Goal: Task Accomplishment & Management: Manage account settings

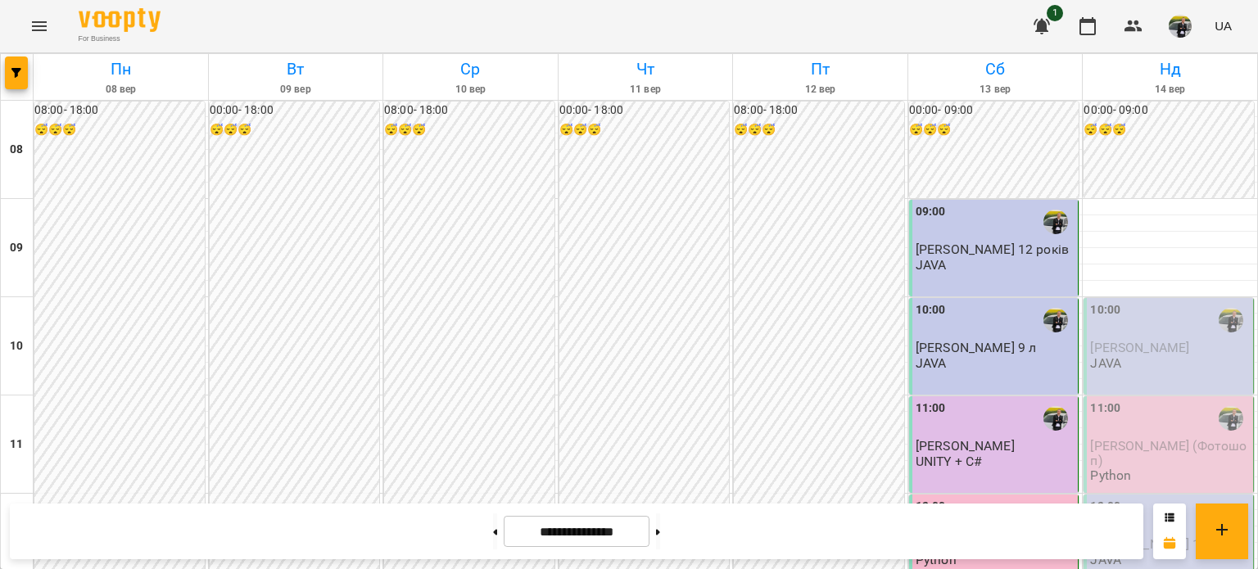
scroll to position [164, 0]
click at [1186, 341] on p "[PERSON_NAME]" at bounding box center [1170, 348] width 160 height 14
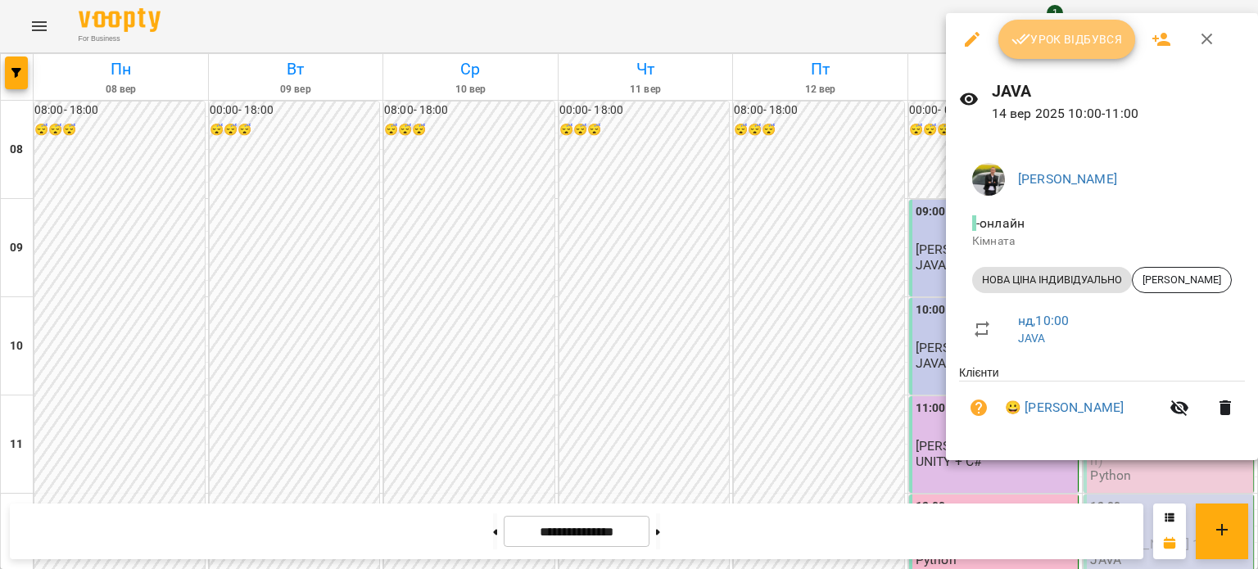
drag, startPoint x: 1042, startPoint y: 40, endPoint x: 1058, endPoint y: 39, distance: 16.5
click at [1057, 36] on span "Урок відбувся" at bounding box center [1067, 39] width 111 height 20
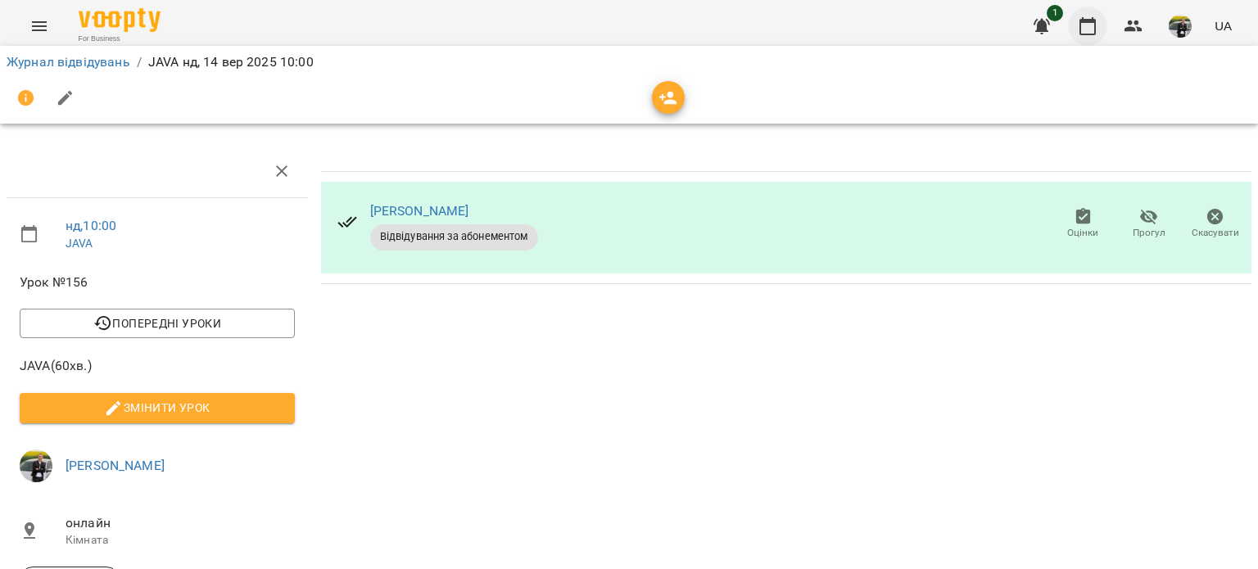
click at [1086, 8] on button "button" at bounding box center [1087, 26] width 39 height 39
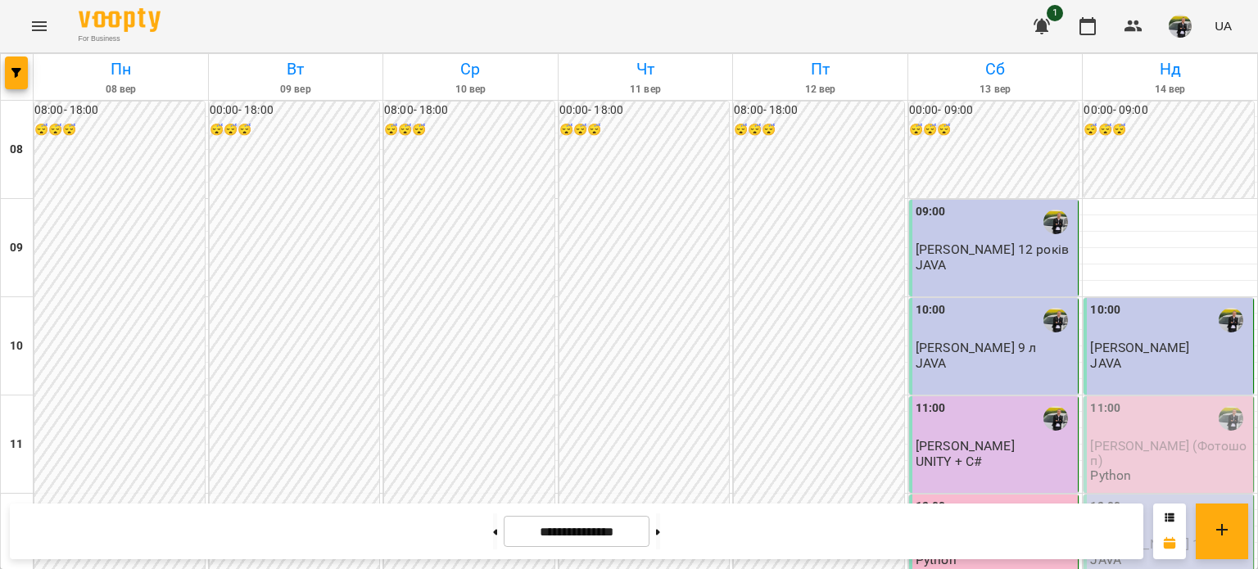
scroll to position [246, 0]
click at [1158, 400] on div "11:00" at bounding box center [1170, 419] width 160 height 38
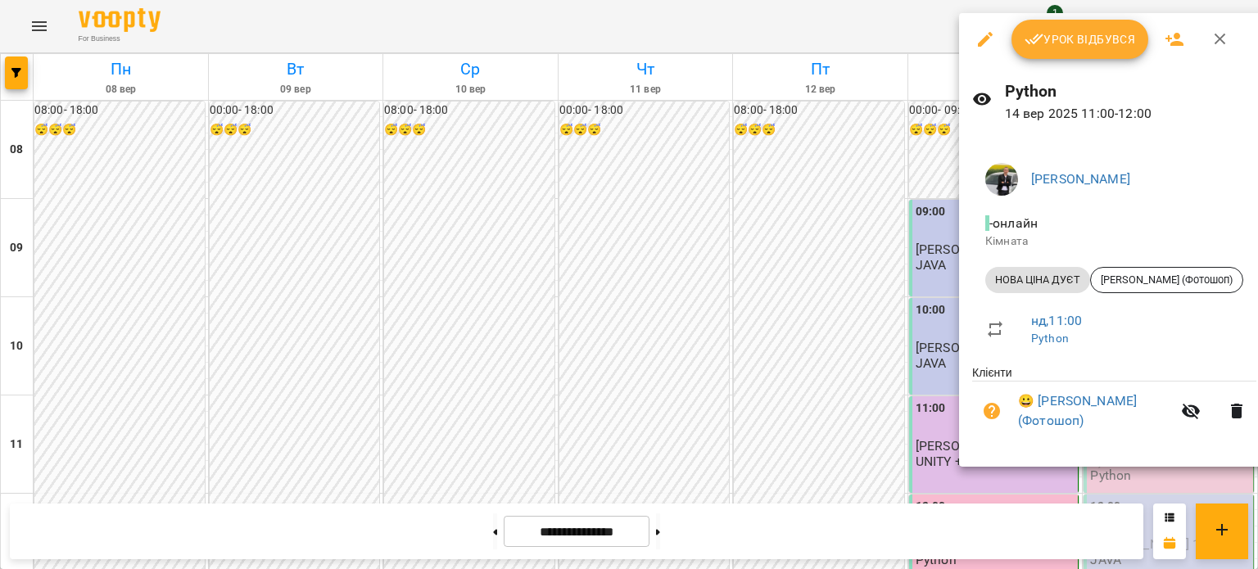
click at [1074, 29] on span "Урок відбувся" at bounding box center [1080, 39] width 111 height 20
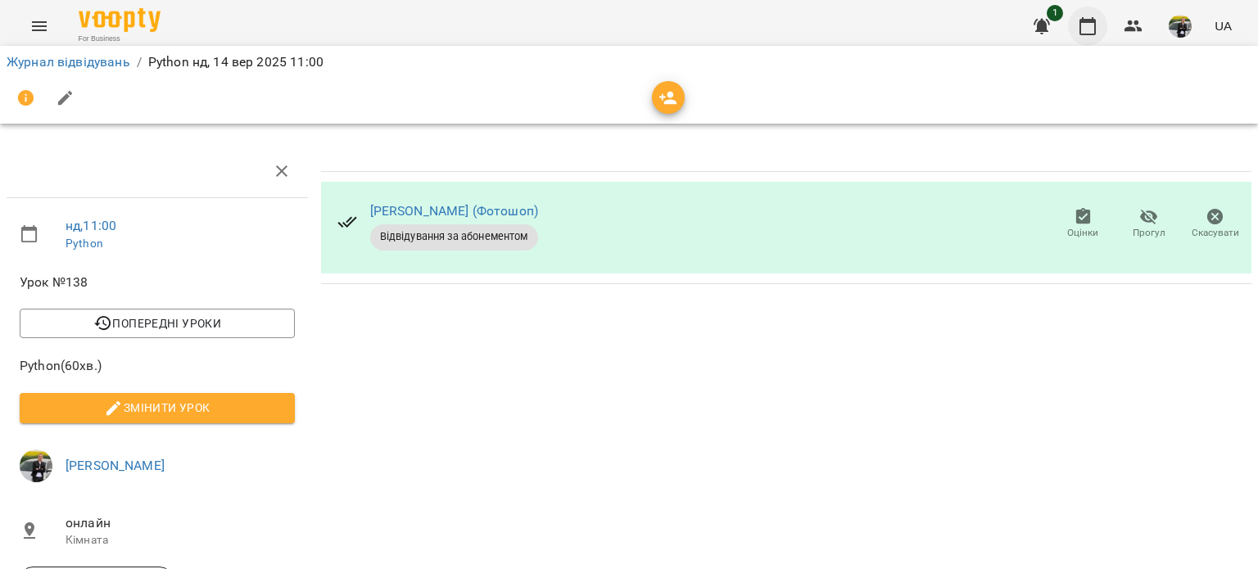
click at [1078, 18] on icon "button" at bounding box center [1088, 26] width 20 height 20
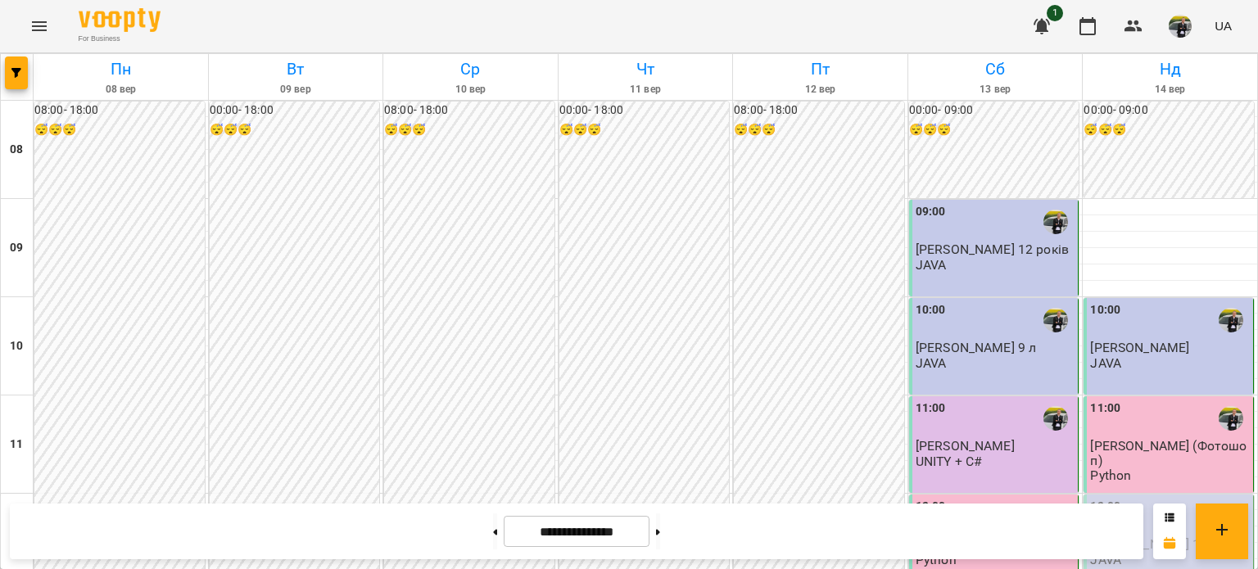
scroll to position [246, 0]
click at [1127, 498] on div "12:00" at bounding box center [1170, 517] width 160 height 38
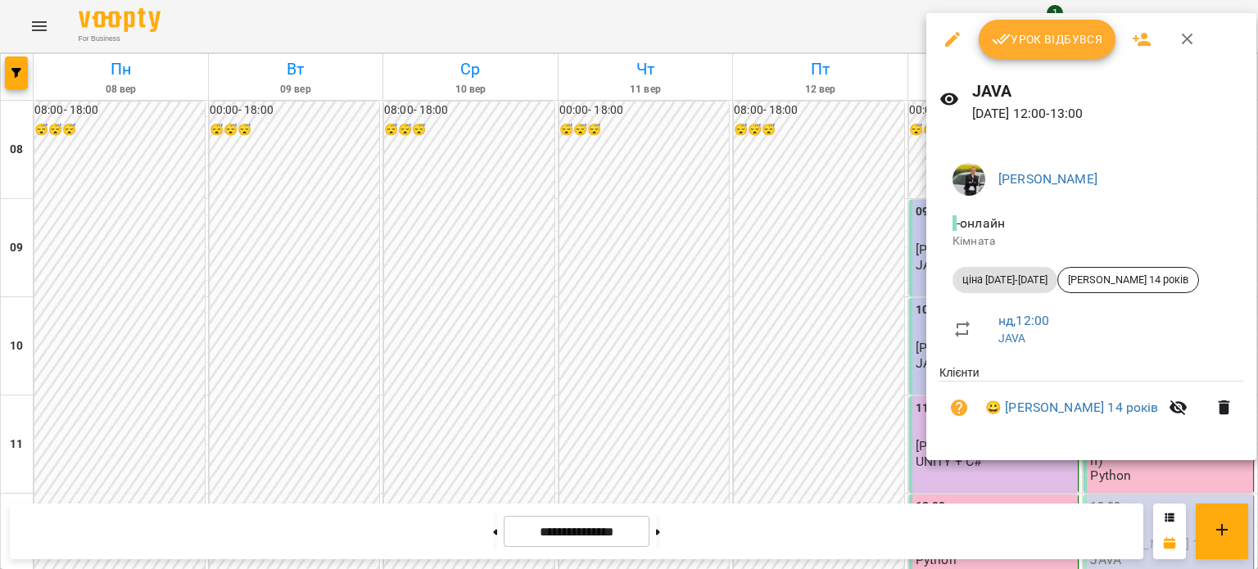
click at [1073, 33] on span "Урок відбувся" at bounding box center [1047, 39] width 111 height 20
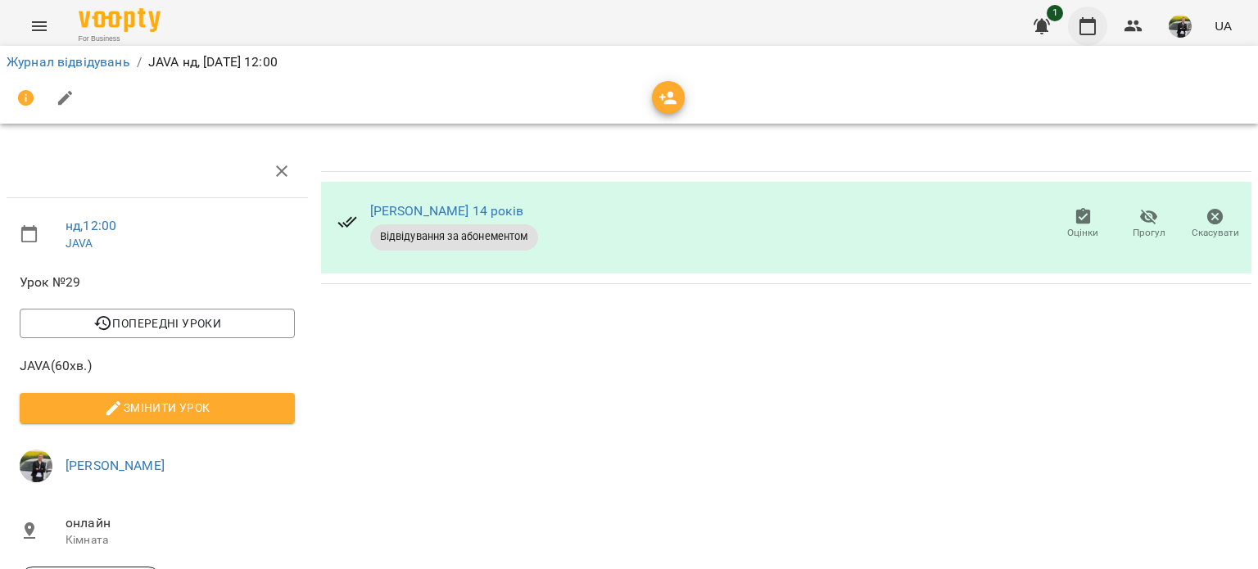
click at [1078, 27] on button "button" at bounding box center [1087, 26] width 39 height 39
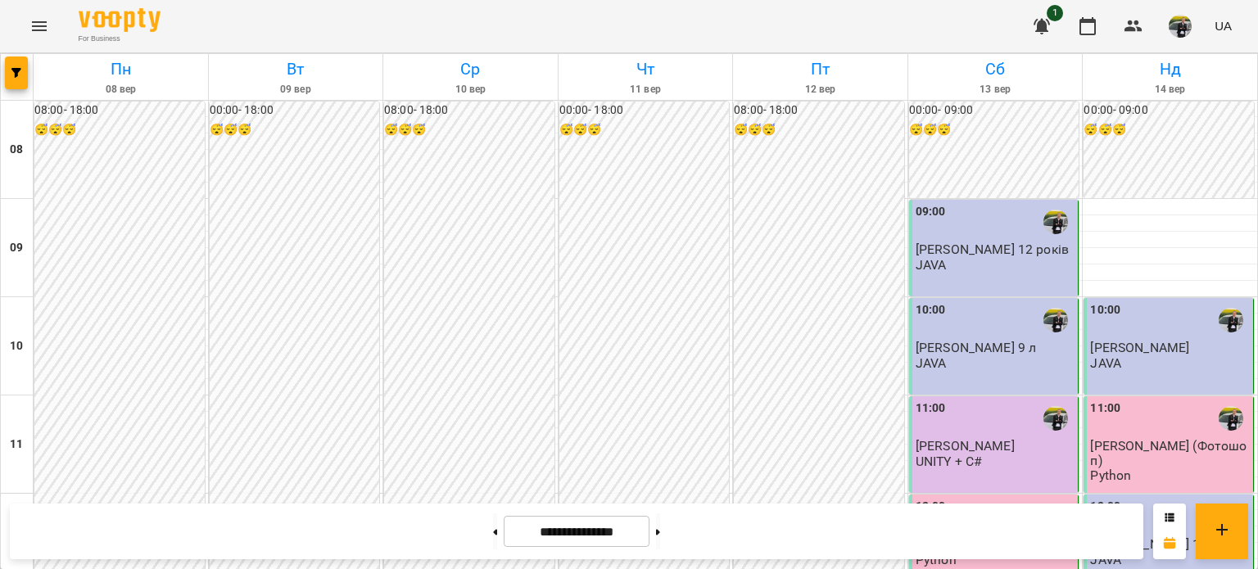
scroll to position [901, 0]
